Goal: Task Accomplishment & Management: Use online tool/utility

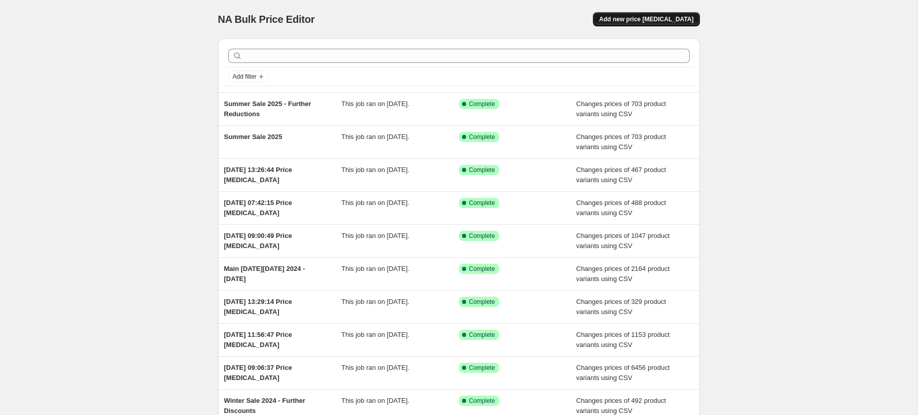
click at [642, 20] on span "Add new price [MEDICAL_DATA]" at bounding box center [646, 19] width 94 height 8
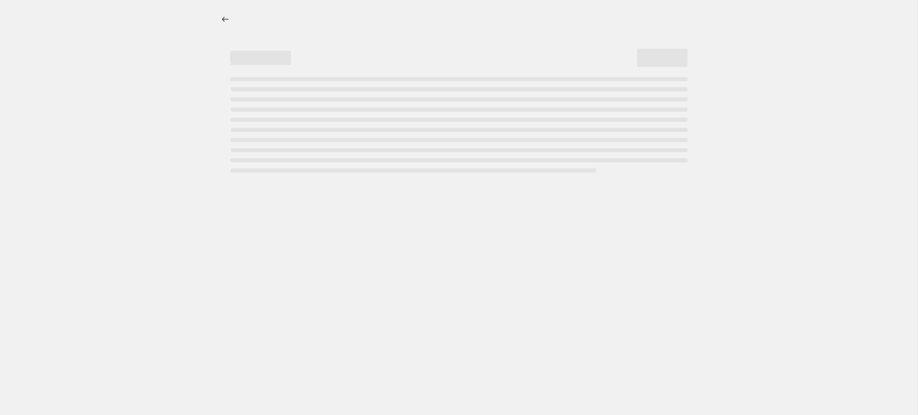
select select "percentage"
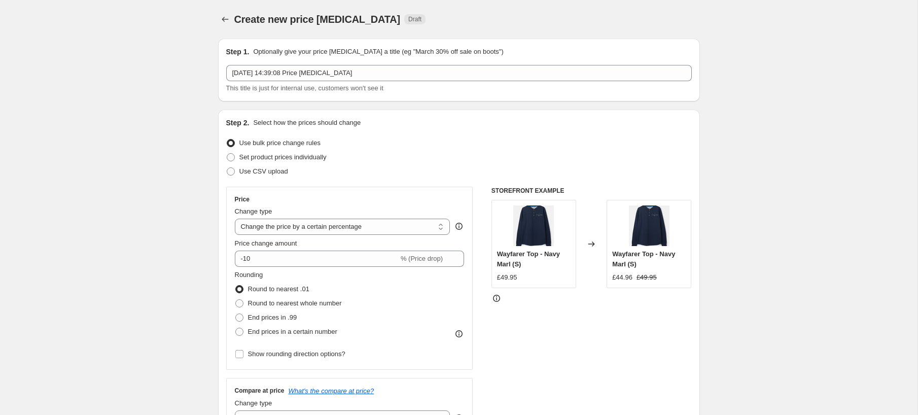
scroll to position [11, 0]
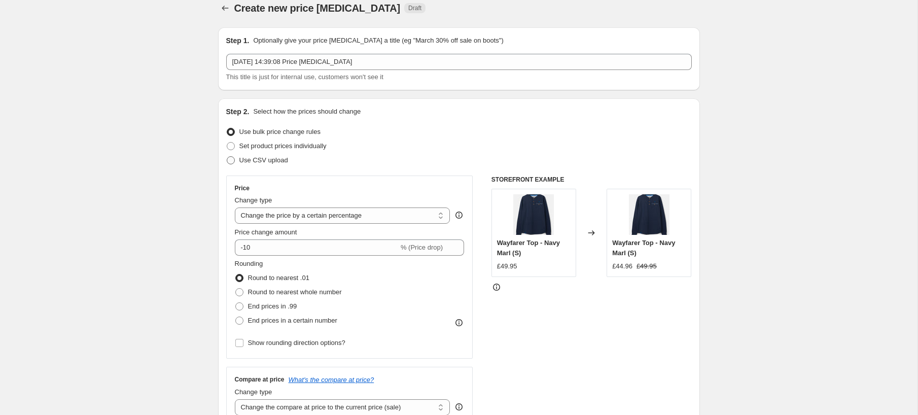
click at [246, 157] on span "Use CSV upload" at bounding box center [263, 160] width 49 height 8
click at [227, 157] on input "Use CSV upload" at bounding box center [227, 156] width 1 height 1
radio input "true"
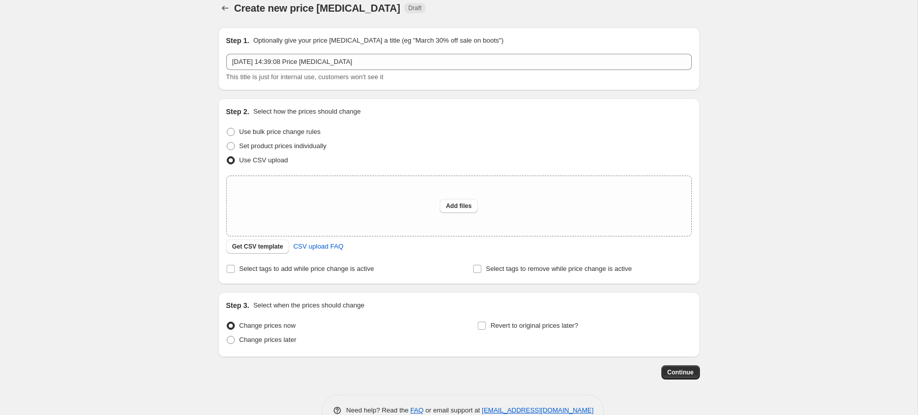
scroll to position [37, 0]
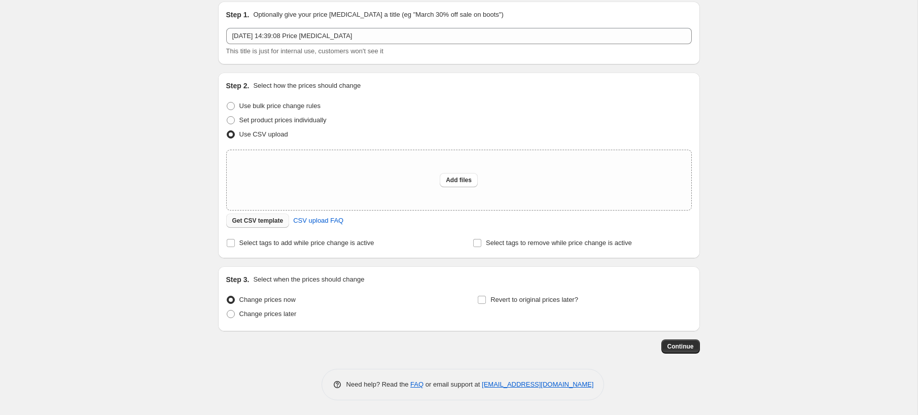
click at [241, 222] on span "Get CSV template" at bounding box center [257, 221] width 51 height 8
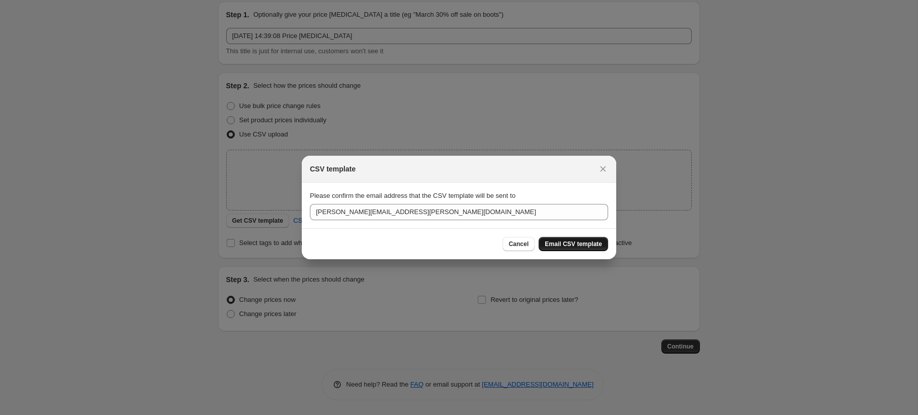
click at [571, 245] on span "Email CSV template" at bounding box center [573, 244] width 57 height 8
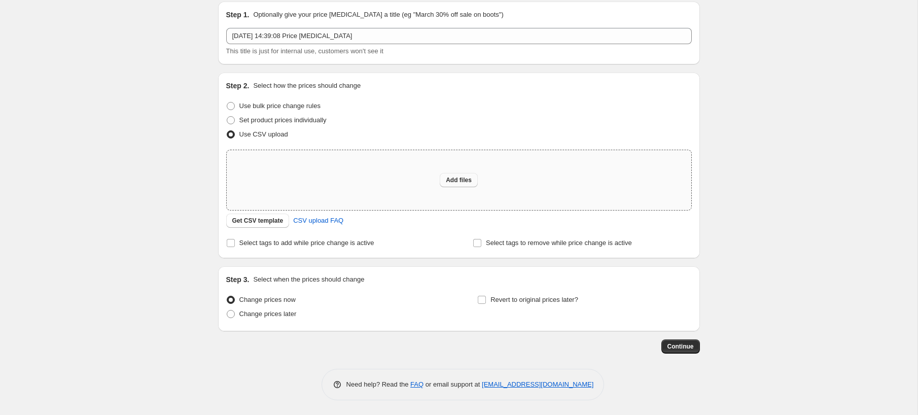
click at [464, 182] on span "Add files" at bounding box center [459, 180] width 26 height 8
type input "C:\fakepath\csv_template_user_11473 - [DATE].csv"
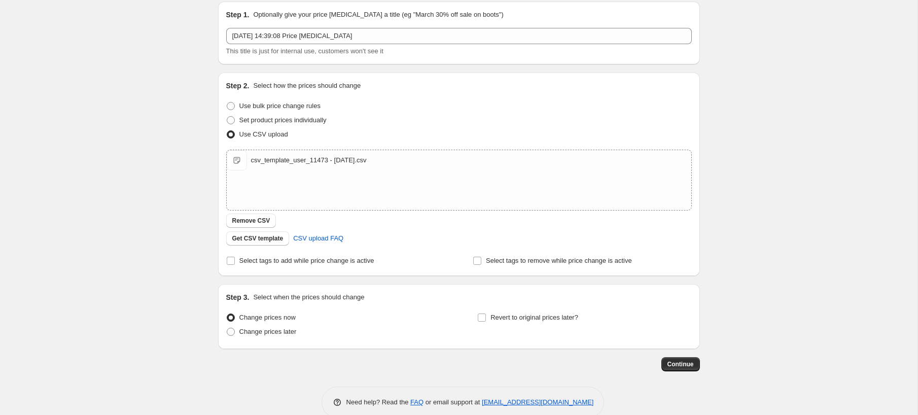
click at [702, 363] on div "Create new price [MEDICAL_DATA]. This page is ready Create new price [MEDICAL_D…" at bounding box center [459, 198] width 506 height 470
click at [690, 364] on span "Continue" at bounding box center [681, 364] width 26 height 8
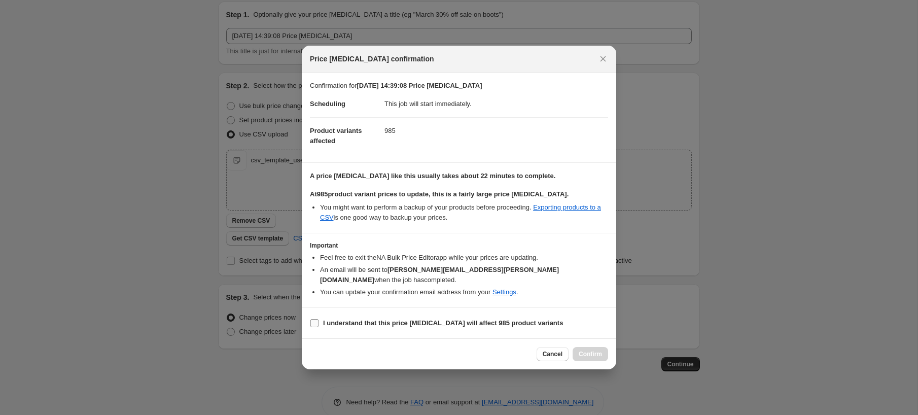
click at [312, 319] on input "I understand that this price [MEDICAL_DATA] will affect 985 product variants" at bounding box center [314, 323] width 8 height 8
checkbox input "true"
click at [591, 350] on span "Confirm" at bounding box center [590, 354] width 23 height 8
